Goal: Task Accomplishment & Management: Manage account settings

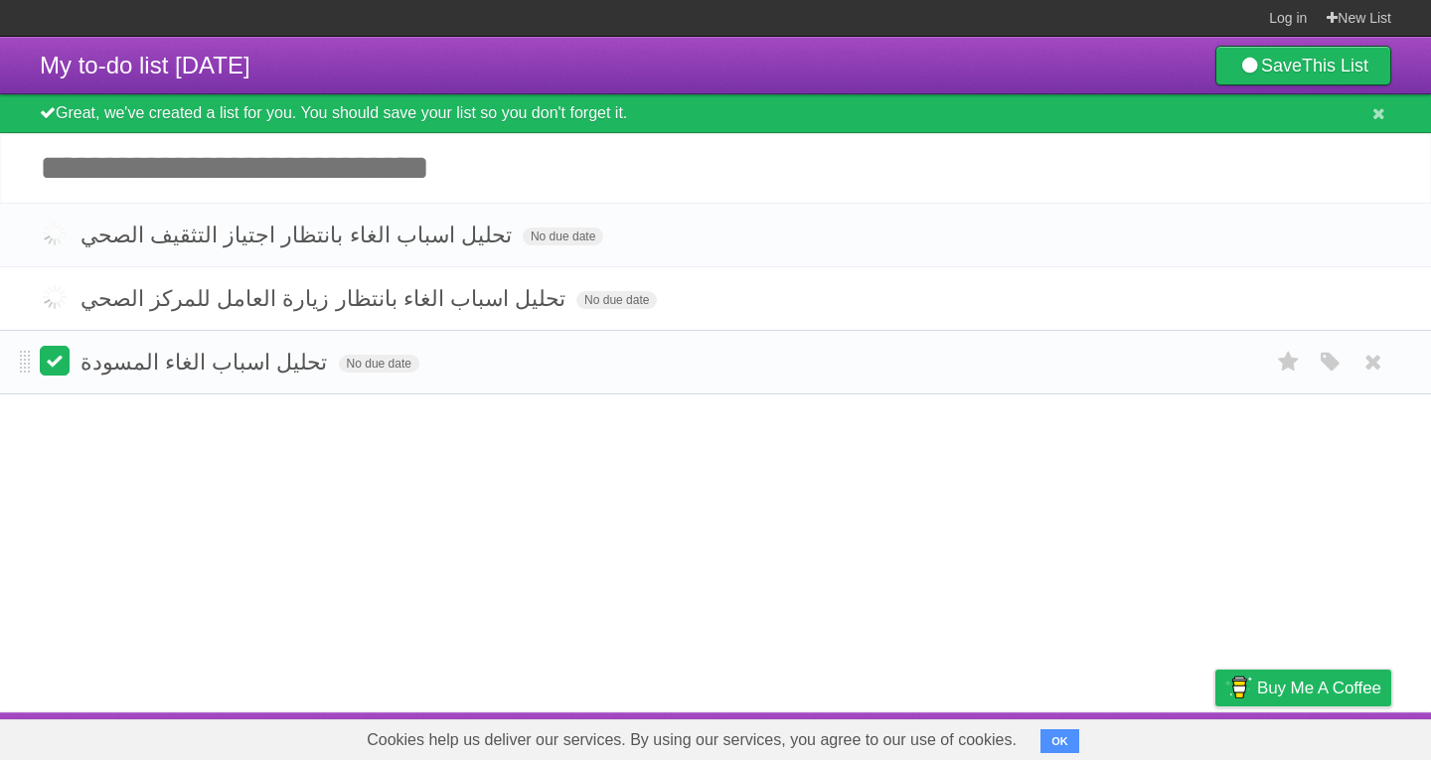
click at [55, 376] on label at bounding box center [55, 361] width 30 height 30
click at [56, 354] on label at bounding box center [55, 361] width 30 height 30
click at [53, 362] on label at bounding box center [55, 361] width 30 height 30
click at [225, 392] on li "تحليل اسباب الغاء المسودة No due date White Red Blue Green Purple Orange" at bounding box center [715, 362] width 1431 height 65
click at [334, 476] on article "My to-do list [DATE] Save This List Great, we've created a list for you. You sh…" at bounding box center [715, 375] width 1431 height 676
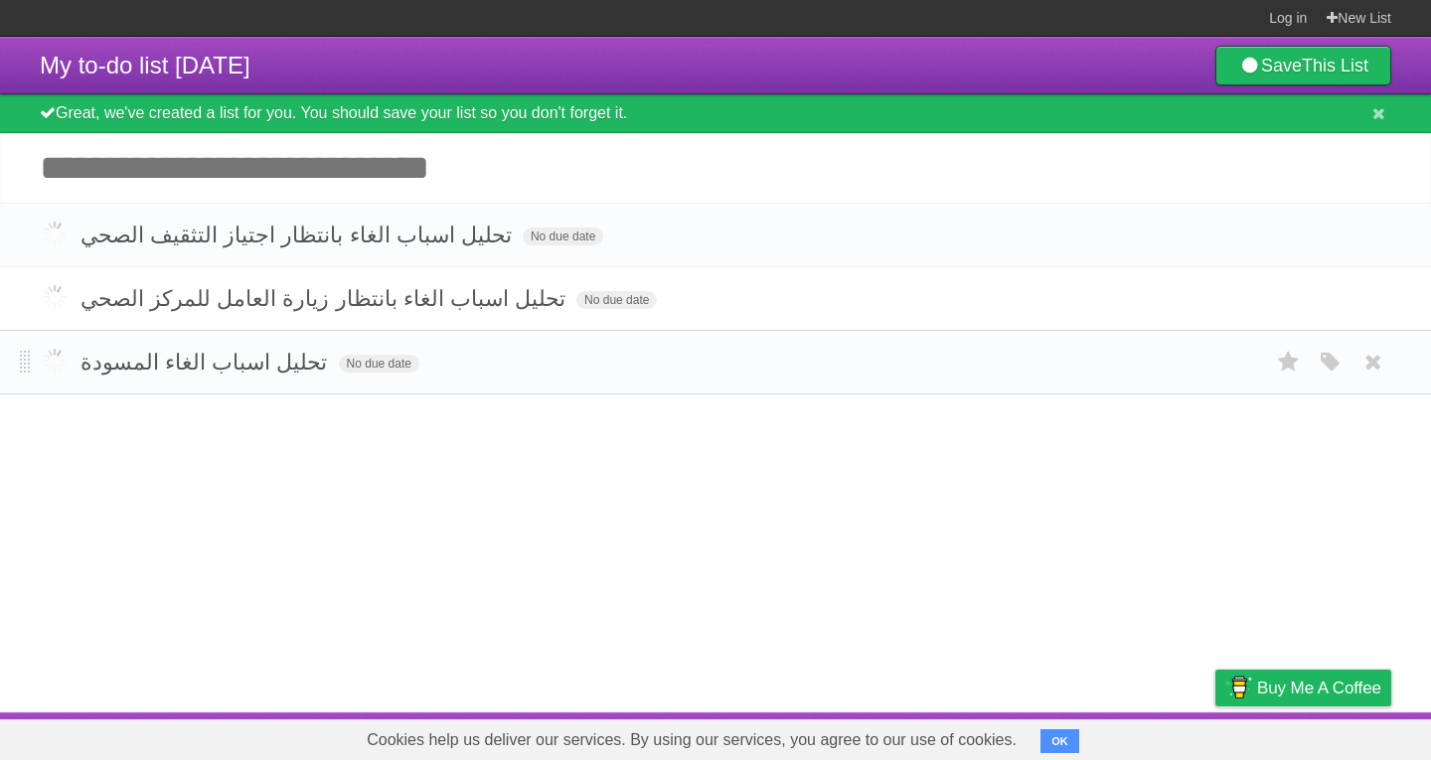
click at [53, 363] on label at bounding box center [55, 361] width 30 height 30
click at [60, 291] on label at bounding box center [55, 297] width 30 height 30
click at [56, 231] on label at bounding box center [55, 234] width 30 height 30
